Goal: Task Accomplishment & Management: Manage account settings

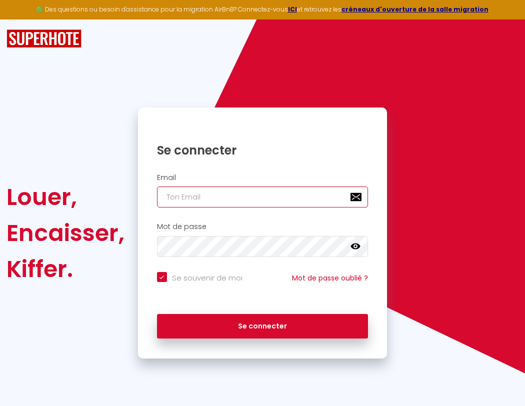
type input "s"
checkbox input "true"
type input "su"
checkbox input "true"
type input "sup"
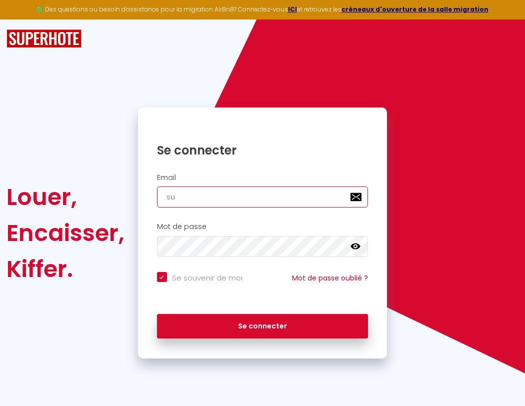
checkbox input "true"
type input "supe"
checkbox input "true"
type input "super"
checkbox input "true"
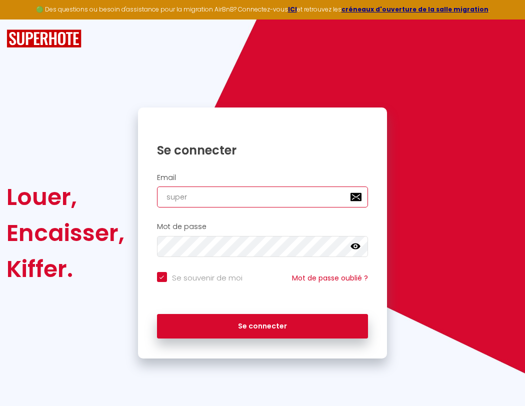
type input "superb"
checkbox input "true"
type input "s"
checkbox input "true"
type input "su"
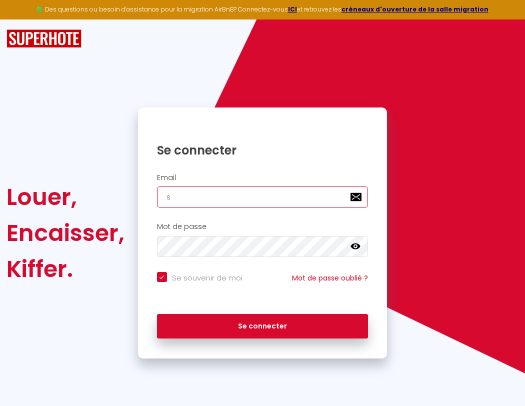
checkbox input "true"
type input "sup"
checkbox input "true"
type input "supe"
checkbox input "true"
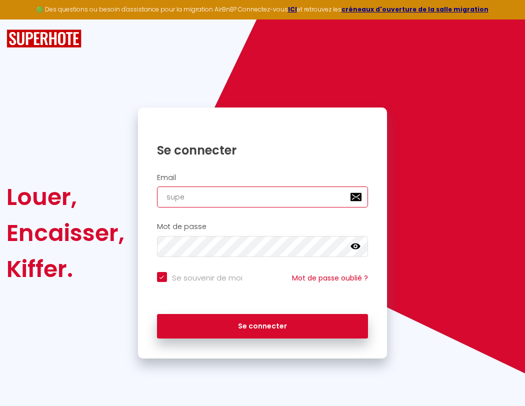
type input "super"
checkbox input "true"
type input "superb"
checkbox input "true"
type input "superbo"
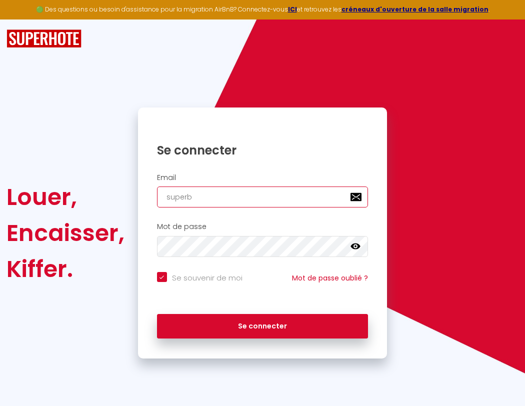
checkbox input "true"
type input "s"
checkbox input "true"
type input "su"
checkbox input "true"
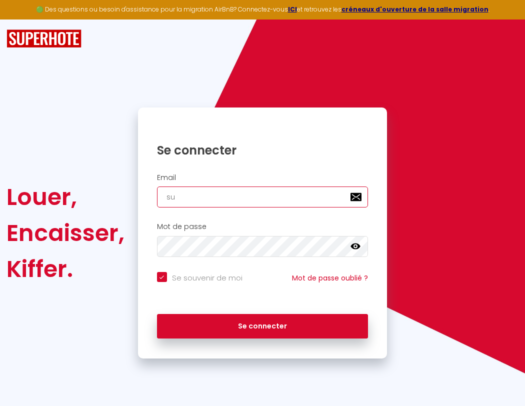
type input "sup"
checkbox input "true"
type input "supe"
checkbox input "true"
type input "super"
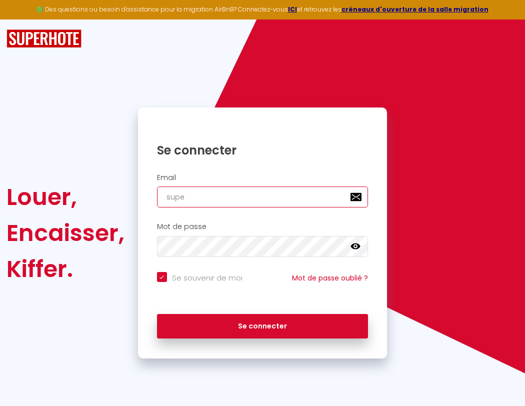
checkbox input "true"
type input "superb"
checkbox input "true"
